Goal: Task Accomplishment & Management: Use online tool/utility

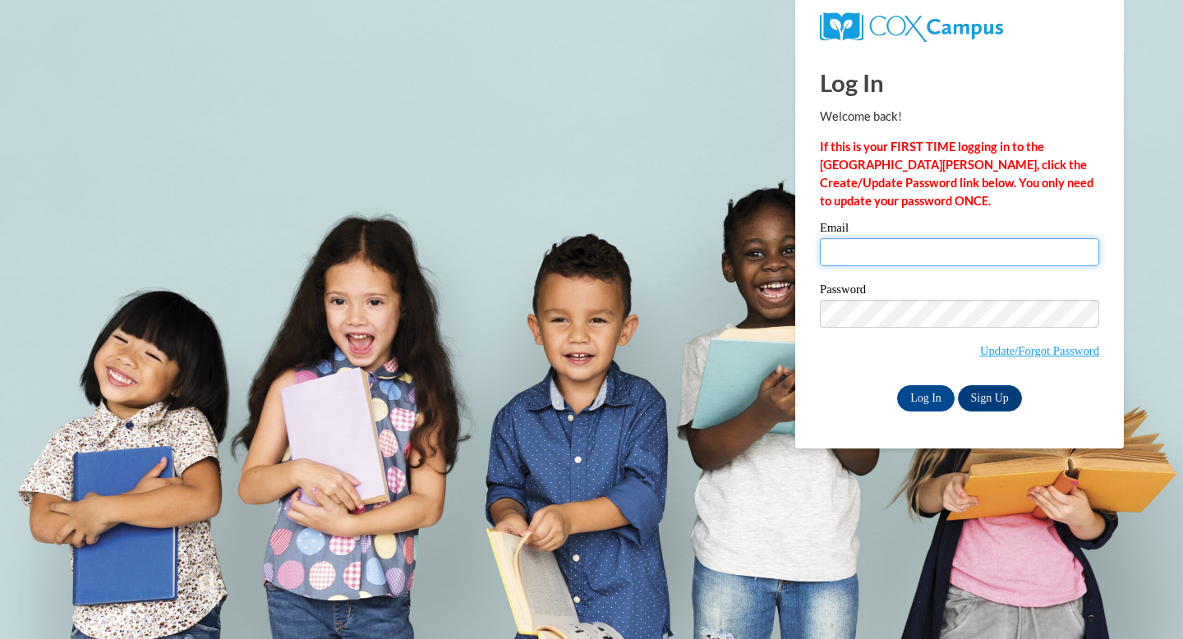
click at [903, 255] on input "Email" at bounding box center [959, 252] width 279 height 28
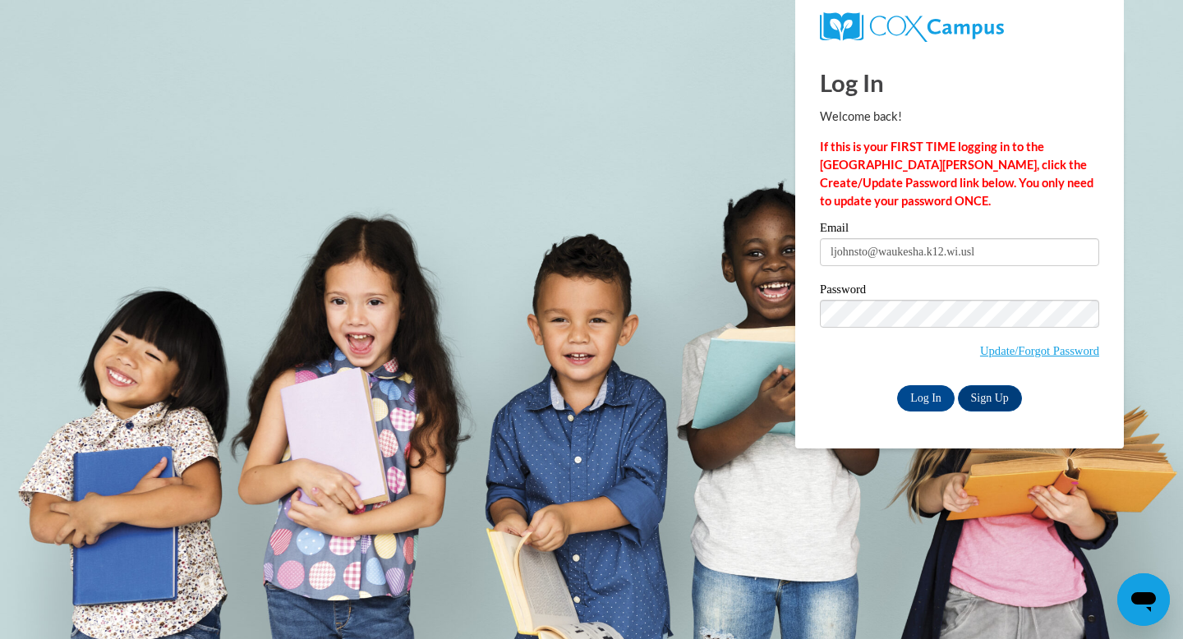
type input "[EMAIL_ADDRESS][DOMAIN_NAME]"
click at [922, 393] on input "Log In" at bounding box center [925, 398] width 57 height 26
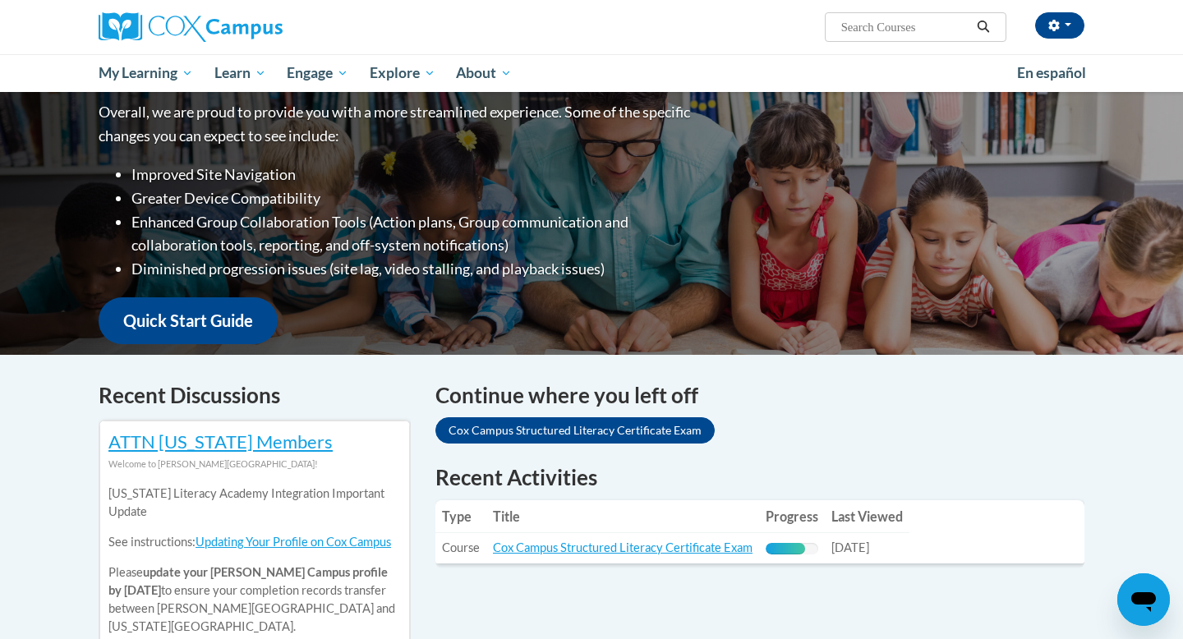
scroll to position [317, 0]
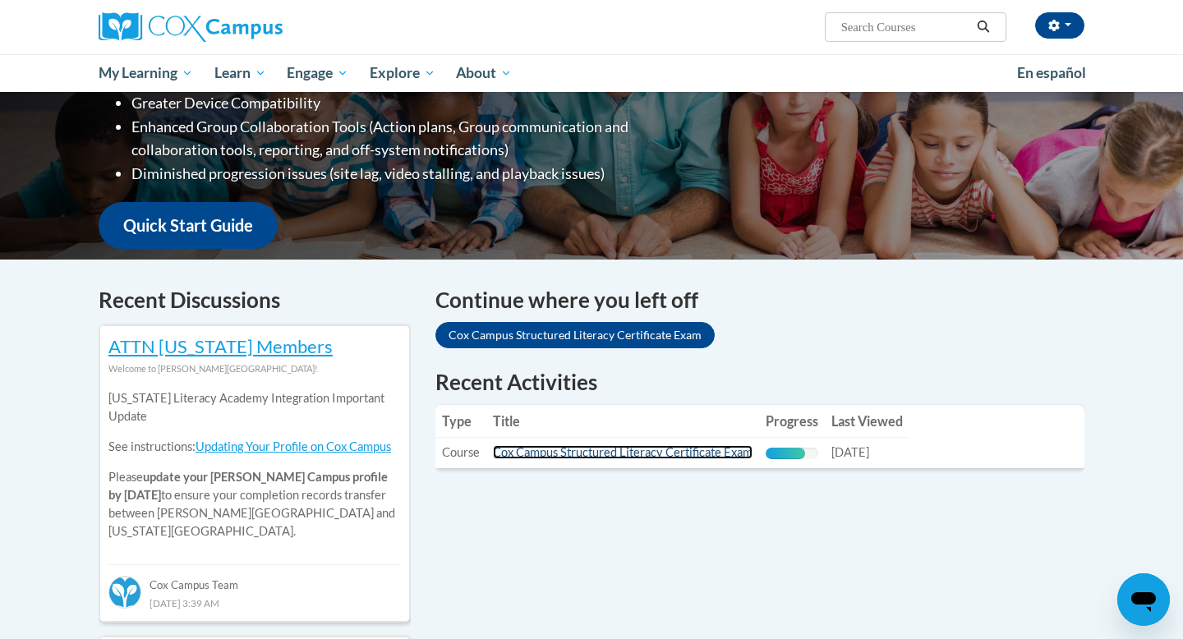
click at [694, 452] on link "Cox Campus Structured Literacy Certificate Exam" at bounding box center [623, 452] width 260 height 14
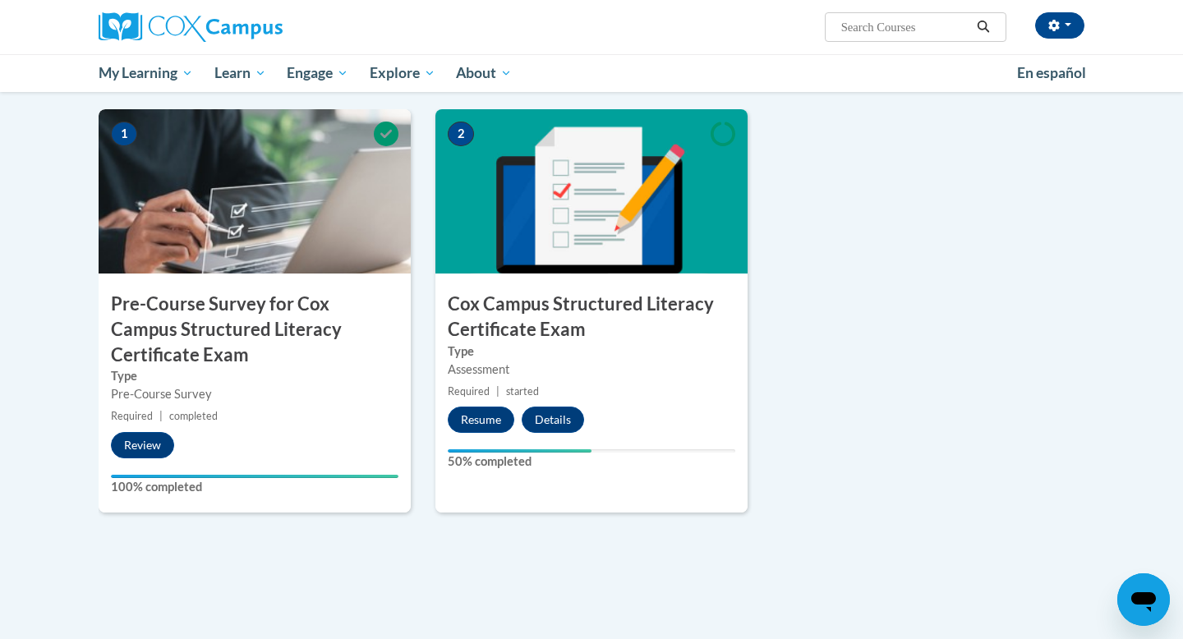
scroll to position [388, 0]
